Goal: Information Seeking & Learning: Learn about a topic

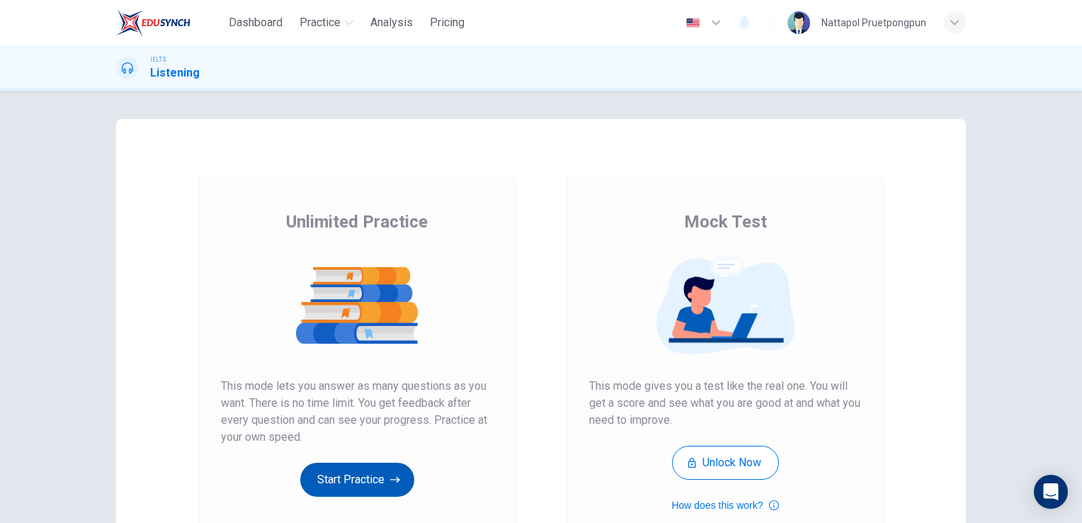
click at [372, 480] on button "Start Practice" at bounding box center [357, 480] width 114 height 34
